Goal: Transaction & Acquisition: Purchase product/service

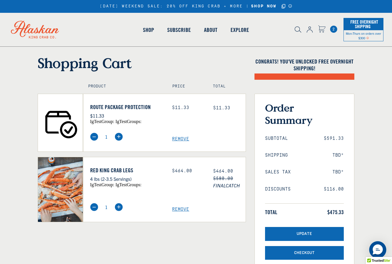
select select "40826592231503"
select select "40826730905679"
select select "40826592231503"
select select "40826730905679"
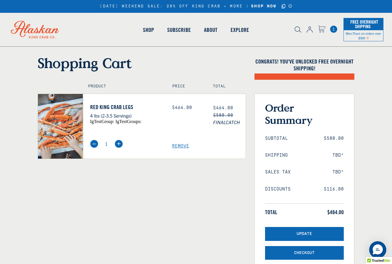
click at [310, 31] on img at bounding box center [309, 30] width 6 height 6
select select "40826592231503"
select select "40826730905679"
